Goal: Information Seeking & Learning: Learn about a topic

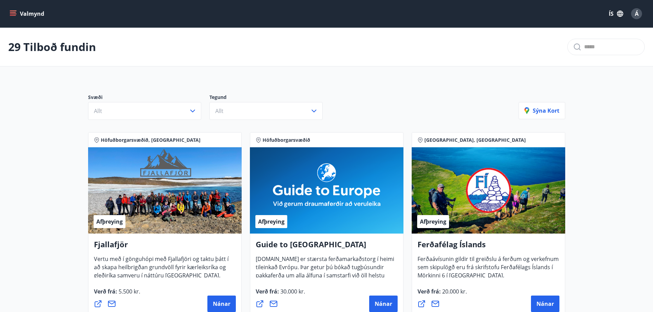
click at [612, 12] on button "ÍS" at bounding box center [616, 14] width 22 height 12
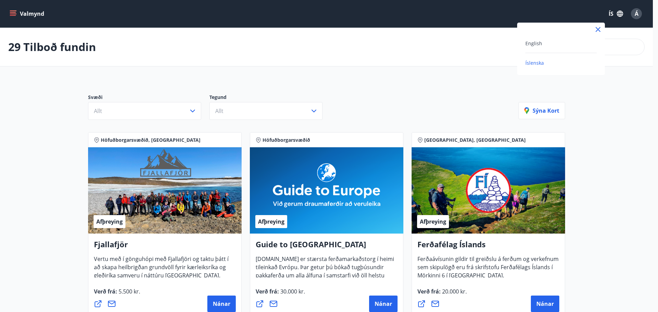
click at [636, 14] on div at bounding box center [329, 156] width 658 height 312
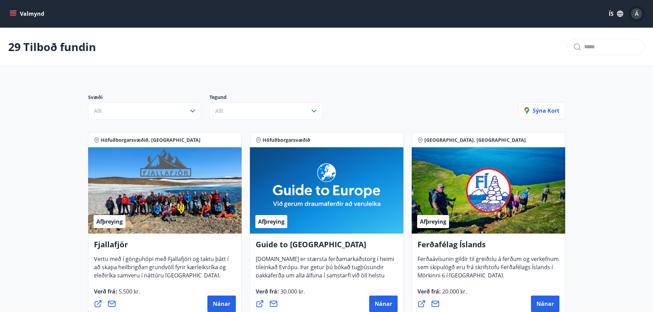
click at [636, 14] on span "Á" at bounding box center [637, 14] width 4 height 8
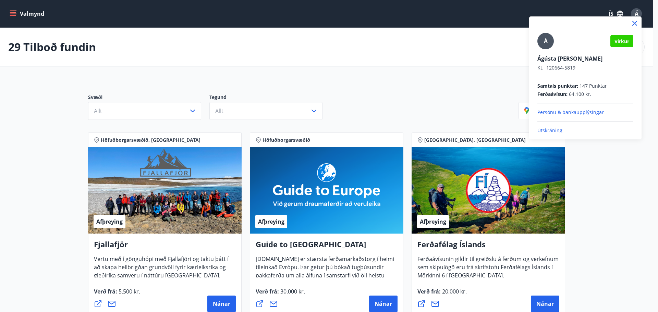
drag, startPoint x: 434, startPoint y: 85, endPoint x: 561, endPoint y: 58, distance: 130.0
click at [436, 84] on div at bounding box center [329, 156] width 658 height 312
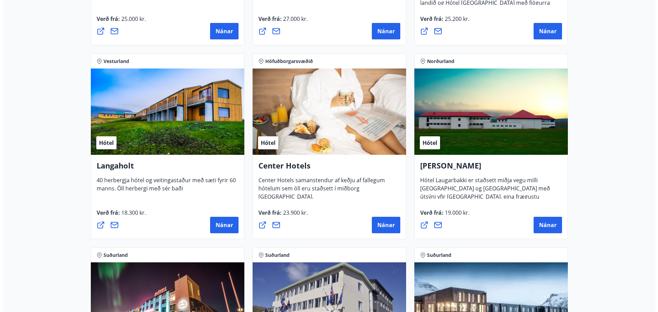
scroll to position [1439, 0]
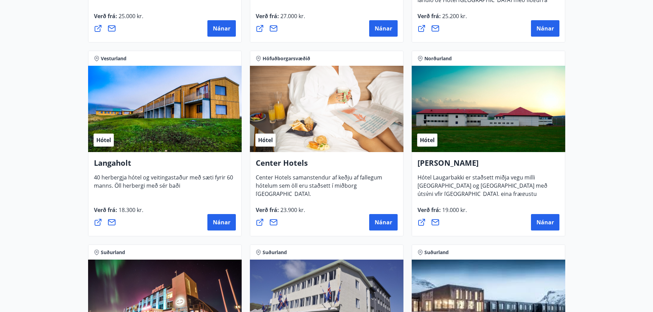
click at [158, 119] on div "Hótel" at bounding box center [164, 109] width 153 height 86
click at [220, 217] on button "Nánar" at bounding box center [221, 222] width 28 height 16
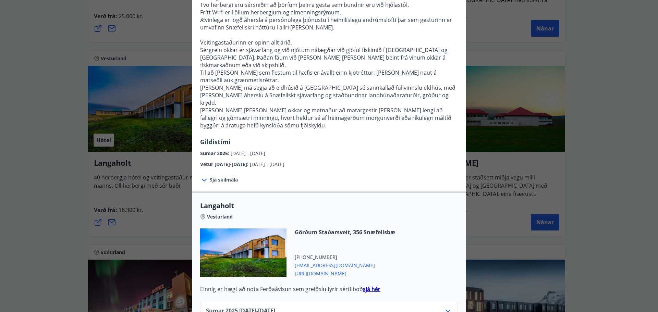
scroll to position [0, 0]
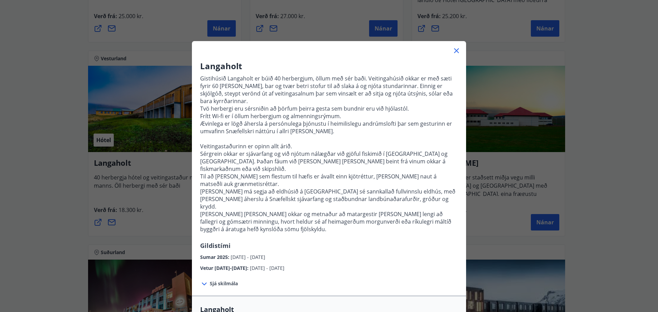
click at [202, 280] on icon at bounding box center [204, 284] width 8 height 8
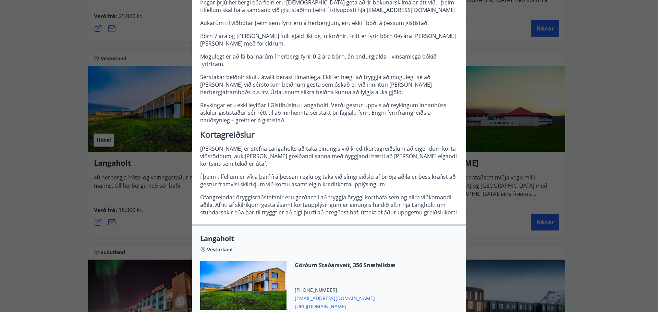
scroll to position [427, 0]
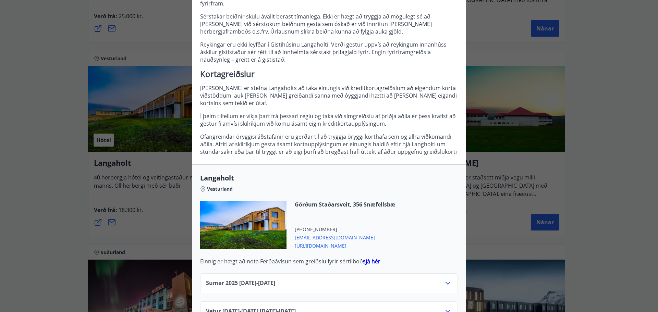
click at [445, 307] on icon at bounding box center [448, 311] width 8 height 8
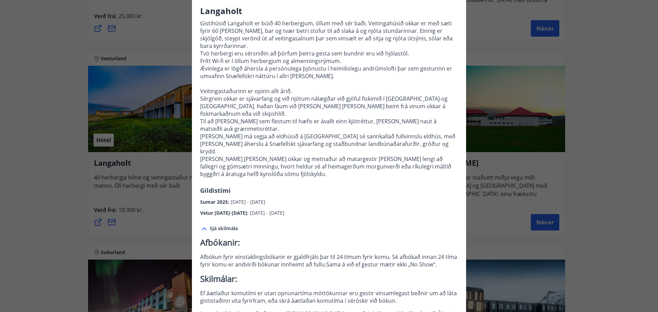
scroll to position [0, 0]
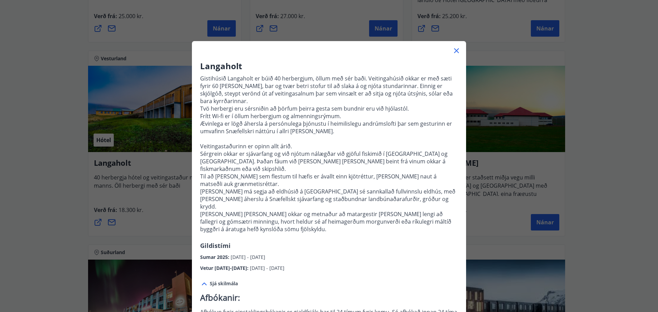
click at [453, 49] on icon at bounding box center [456, 51] width 8 height 8
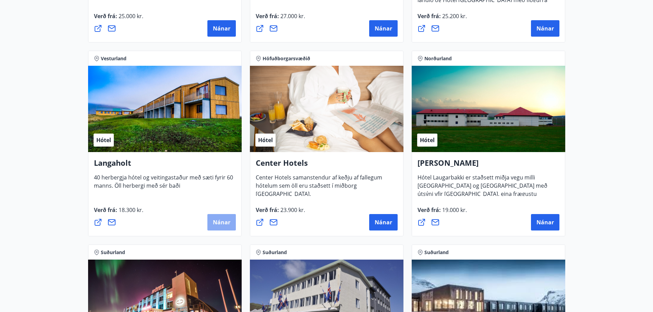
click at [224, 222] on span "Nánar" at bounding box center [221, 223] width 17 height 8
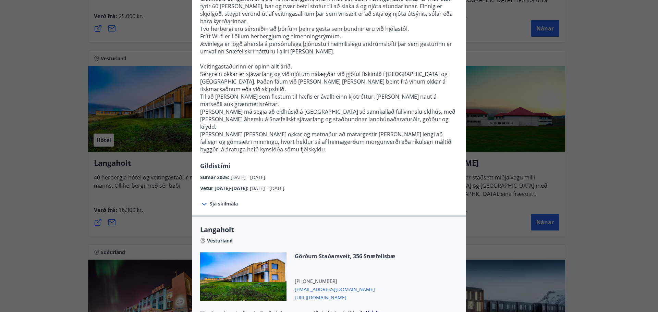
scroll to position [132, 0]
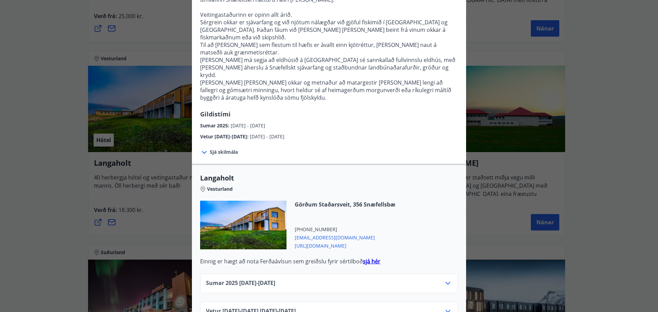
click at [445, 307] on icon at bounding box center [448, 311] width 8 height 8
click at [367, 258] on strong "sjá hér" at bounding box center [371, 262] width 17 height 8
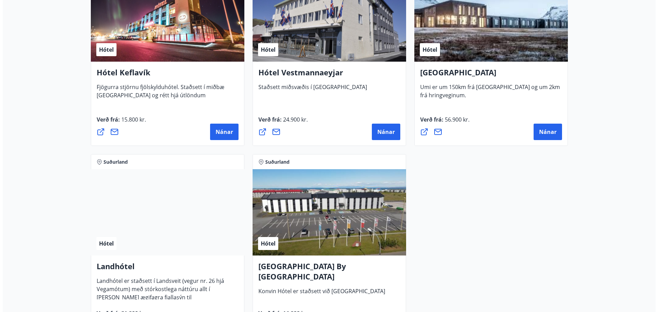
scroll to position [1816, 0]
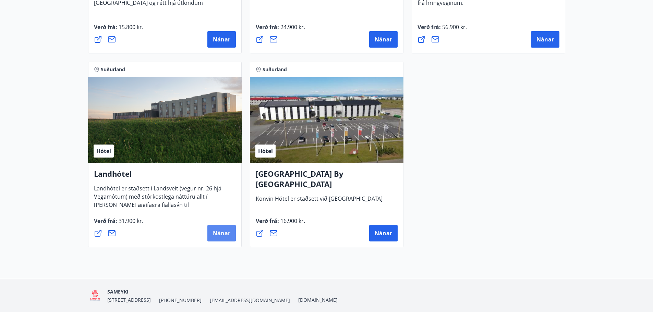
click at [220, 231] on span "Nánar" at bounding box center [221, 234] width 17 height 8
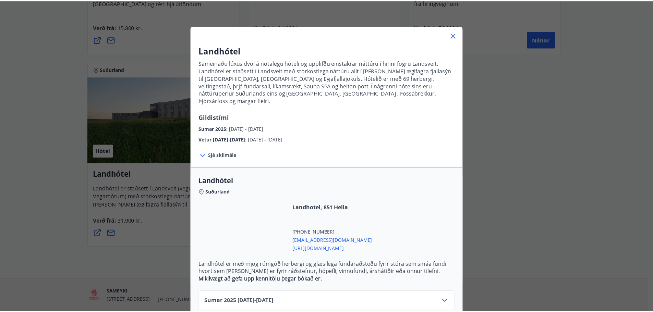
scroll to position [0, 0]
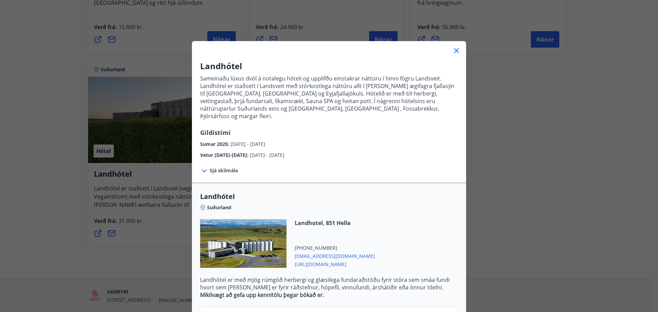
click at [452, 49] on icon at bounding box center [456, 51] width 8 height 8
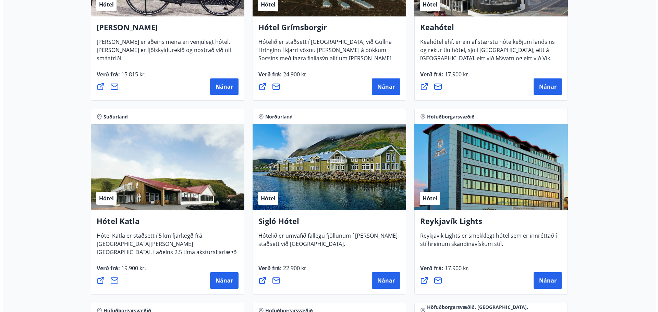
scroll to position [274, 0]
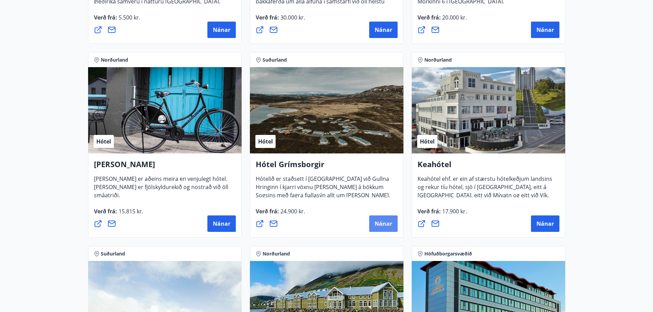
click at [381, 224] on span "Nánar" at bounding box center [382, 224] width 17 height 8
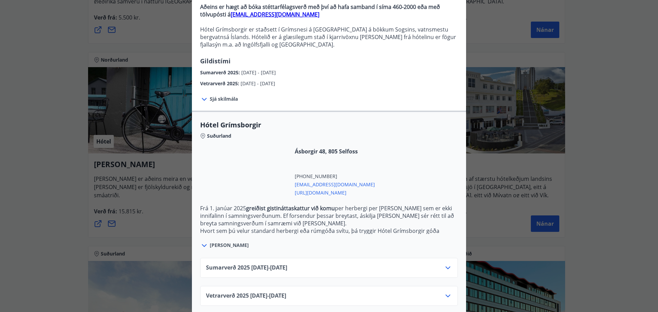
scroll to position [79, 0]
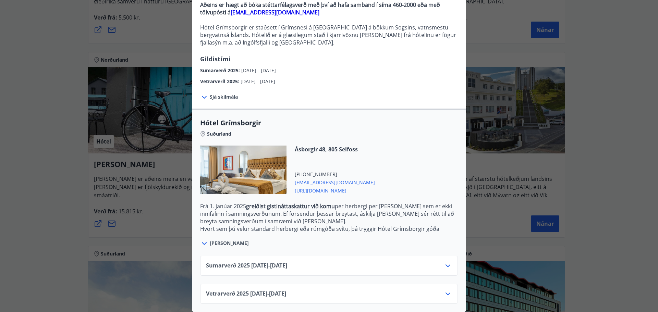
click at [447, 290] on icon at bounding box center [448, 294] width 8 height 8
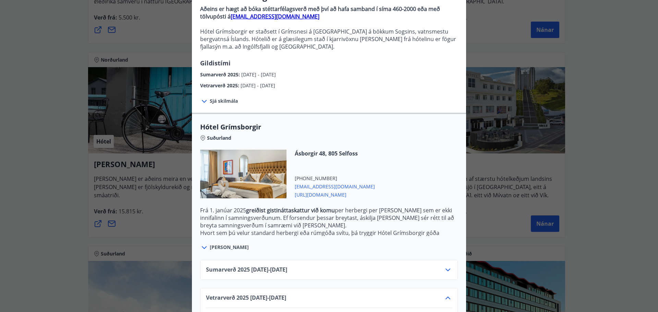
scroll to position [0, 0]
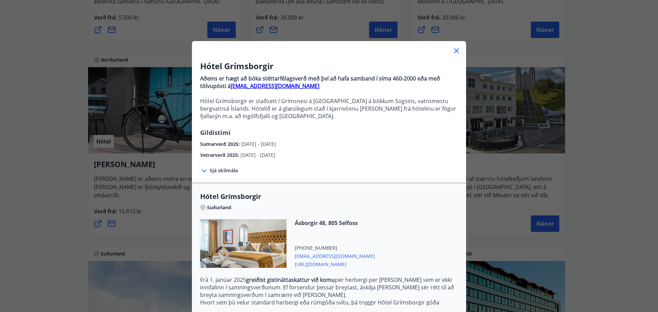
click at [201, 170] on icon at bounding box center [204, 171] width 8 height 8
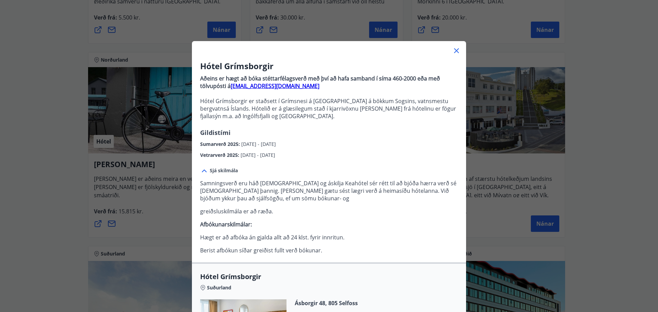
click at [454, 50] on icon at bounding box center [456, 50] width 5 height 5
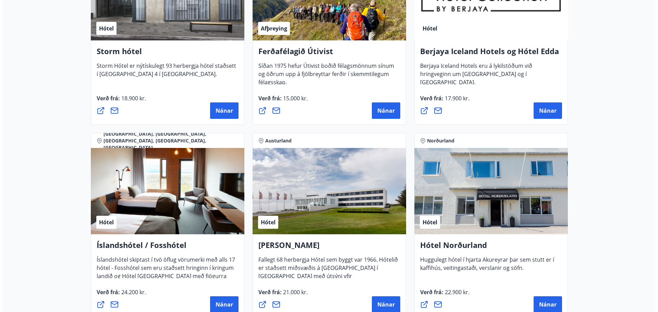
scroll to position [822, 0]
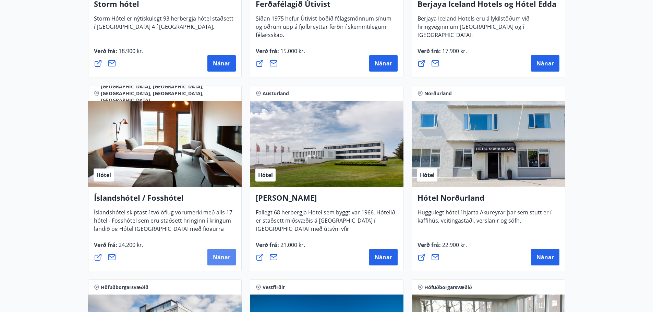
click at [214, 258] on span "Nánar" at bounding box center [221, 258] width 17 height 8
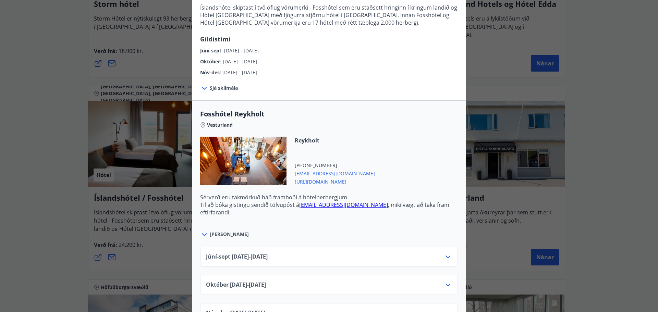
scroll to position [206, 0]
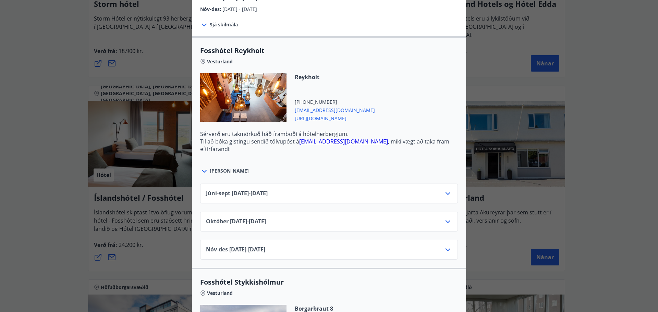
click at [205, 171] on icon at bounding box center [204, 171] width 8 height 8
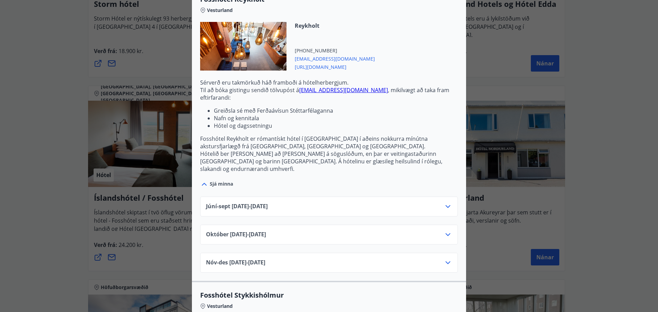
scroll to position [308, 0]
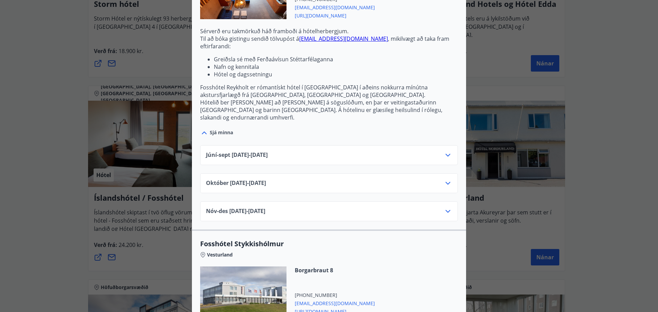
click at [444, 151] on icon at bounding box center [448, 155] width 8 height 8
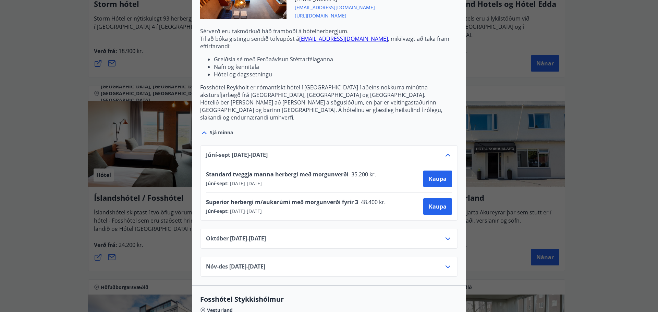
click at [445, 237] on icon at bounding box center [447, 238] width 5 height 3
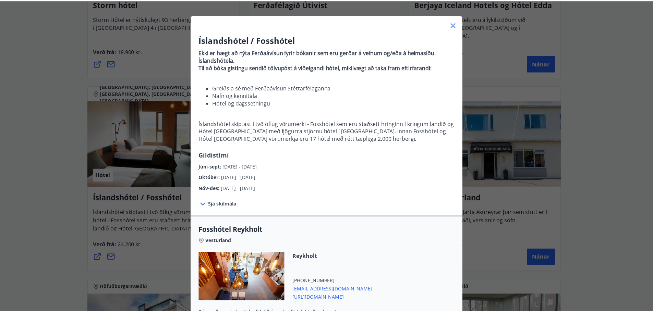
scroll to position [0, 0]
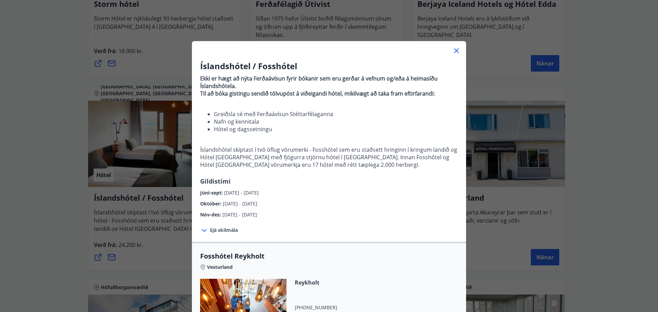
click at [452, 51] on icon at bounding box center [456, 51] width 8 height 8
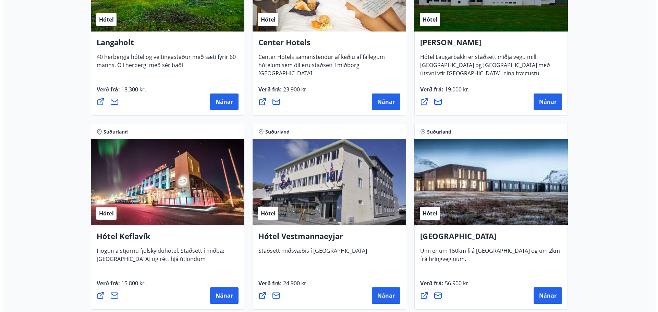
scroll to position [1679, 0]
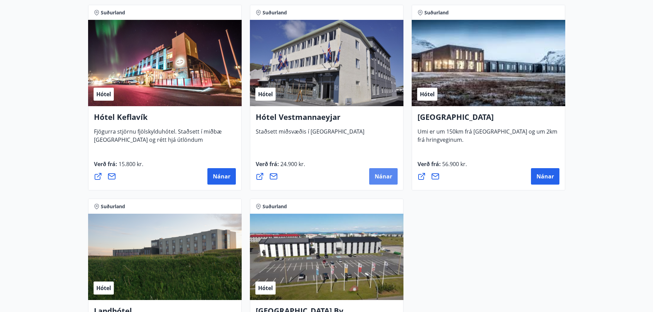
click at [383, 175] on span "Nánar" at bounding box center [382, 177] width 17 height 8
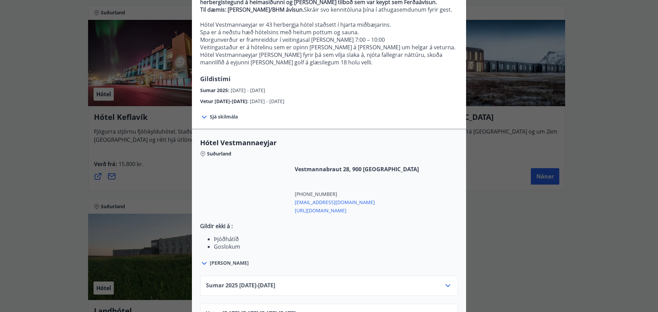
scroll to position [116, 0]
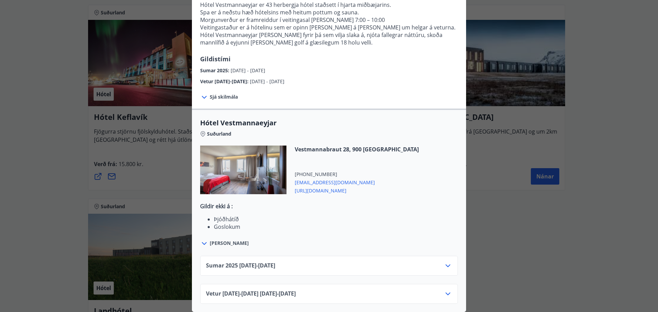
click at [445, 264] on icon at bounding box center [447, 265] width 5 height 3
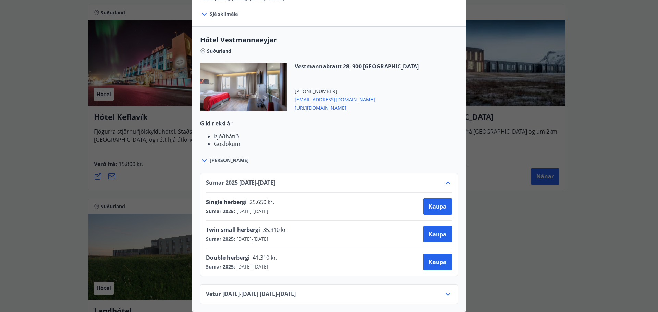
scroll to position [200, 0]
click at [448, 290] on icon at bounding box center [448, 294] width 8 height 8
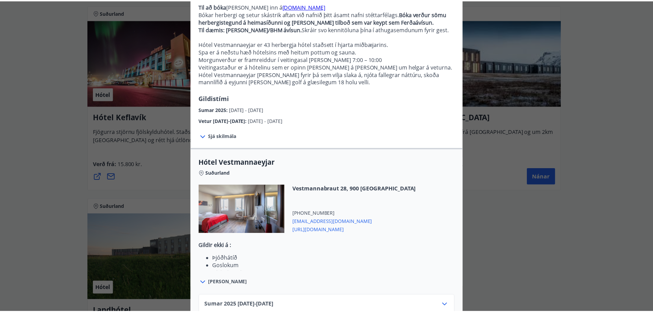
scroll to position [0, 0]
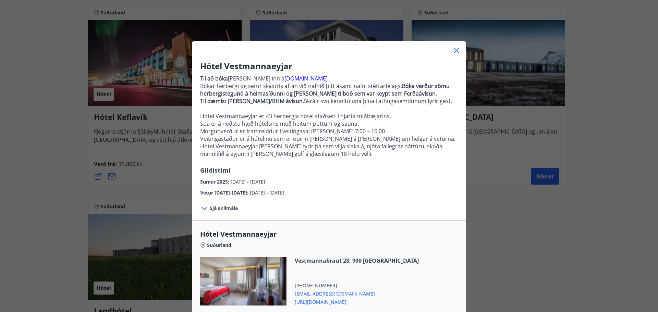
click at [454, 50] on icon at bounding box center [456, 50] width 5 height 5
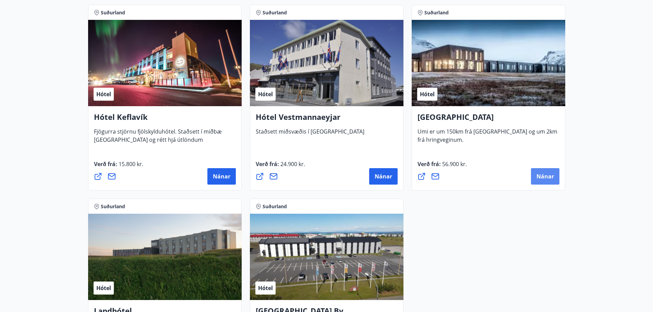
click at [542, 181] on button "Nánar" at bounding box center [545, 176] width 28 height 16
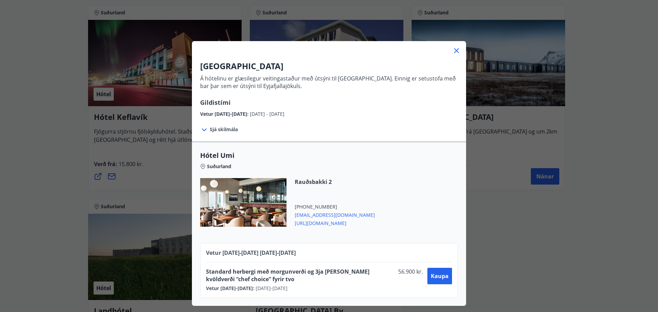
click at [404, 181] on div "Rauðsbakki 2 +354 5814001 umi@umihotels.is https://hotelumi.is/" at bounding box center [329, 206] width 258 height 57
click at [454, 48] on icon at bounding box center [456, 51] width 8 height 8
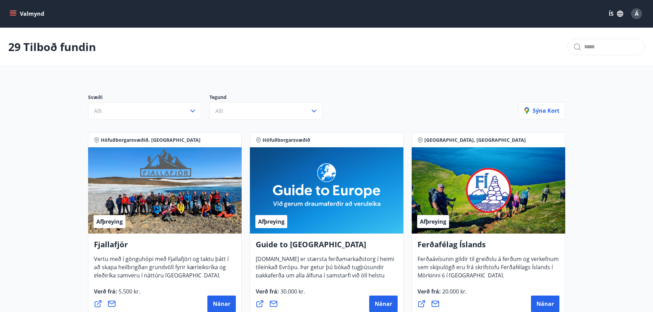
click at [635, 11] on span "Á" at bounding box center [637, 14] width 4 height 8
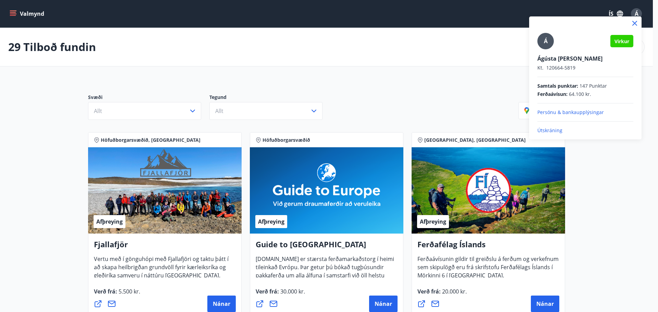
drag, startPoint x: 551, startPoint y: 130, endPoint x: 566, endPoint y: 145, distance: 21.1
click at [551, 130] on p "Útskráning" at bounding box center [585, 130] width 96 height 7
